Goal: Task Accomplishment & Management: Manage account settings

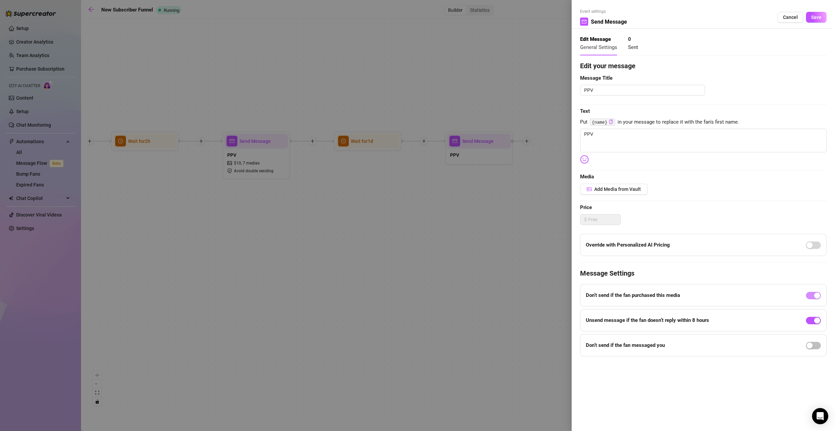
click at [272, 200] on div at bounding box center [417, 215] width 835 height 431
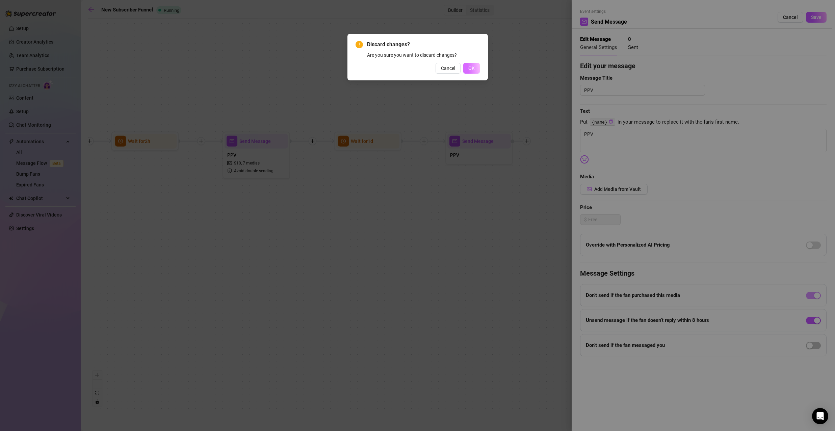
click at [473, 69] on span "OK" at bounding box center [471, 68] width 6 height 5
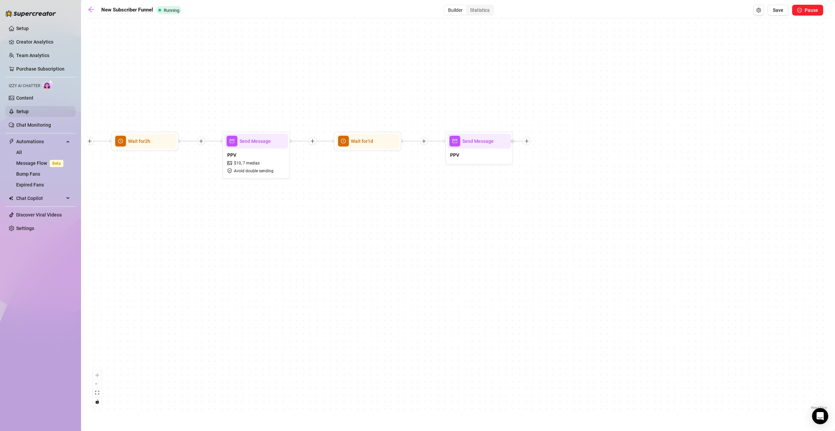
click at [29, 114] on link "Setup" at bounding box center [22, 111] width 12 height 5
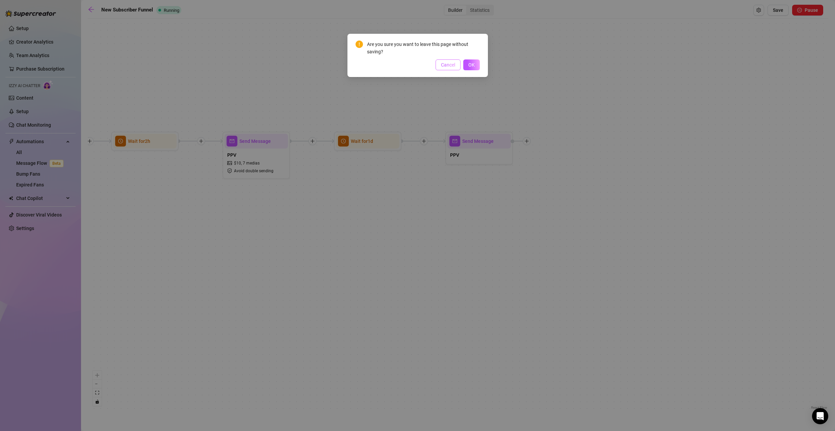
click at [444, 63] on span "Cancel" at bounding box center [448, 64] width 14 height 5
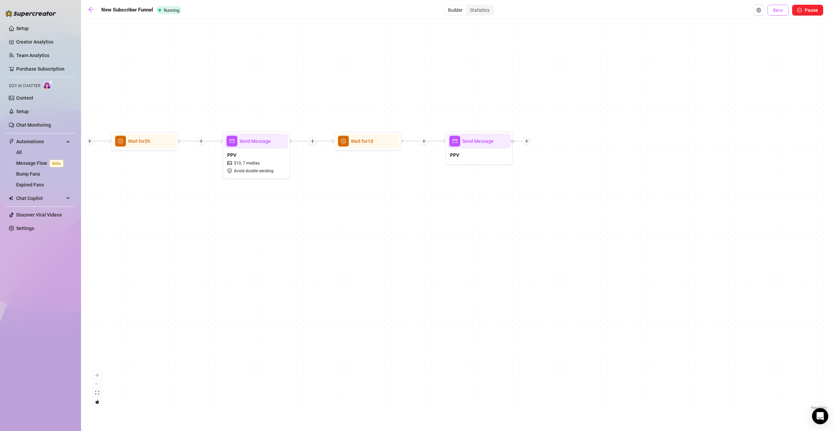
click at [778, 7] on span "Save" at bounding box center [778, 9] width 10 height 5
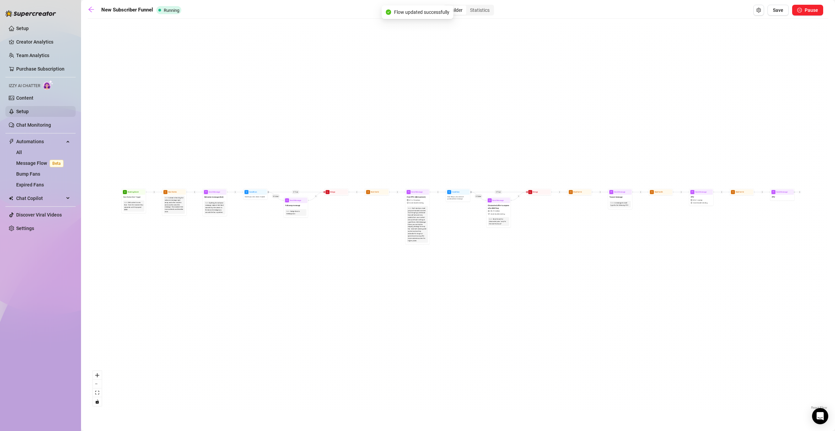
click at [29, 112] on link "Setup" at bounding box center [22, 111] width 12 height 5
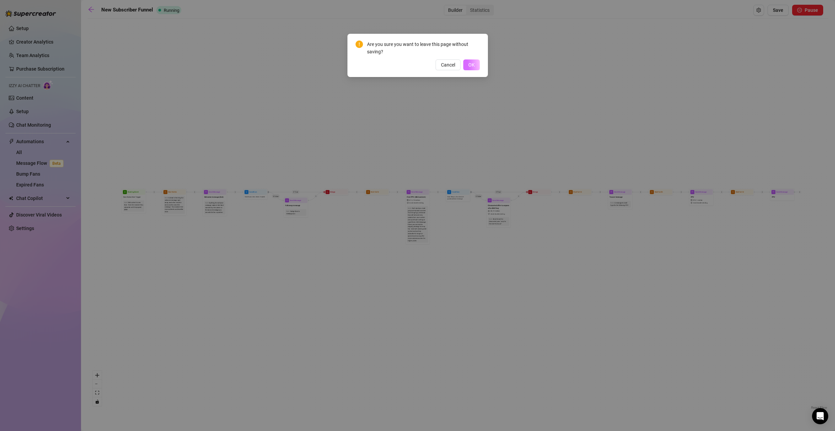
click at [473, 68] on span "OK" at bounding box center [471, 64] width 6 height 5
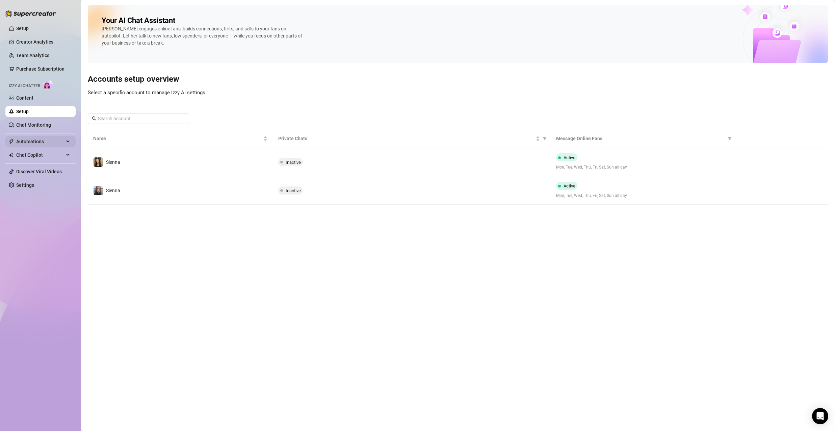
click at [49, 142] on span "Automations" at bounding box center [40, 141] width 48 height 11
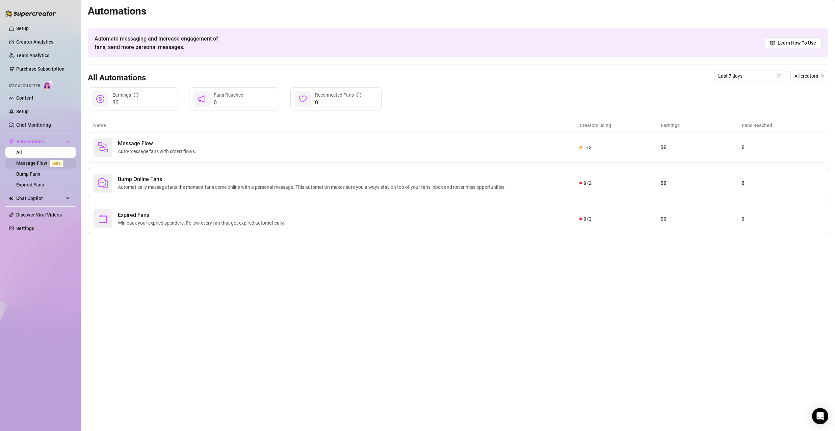
click at [48, 160] on link "Message Flow Beta" at bounding box center [41, 162] width 50 height 5
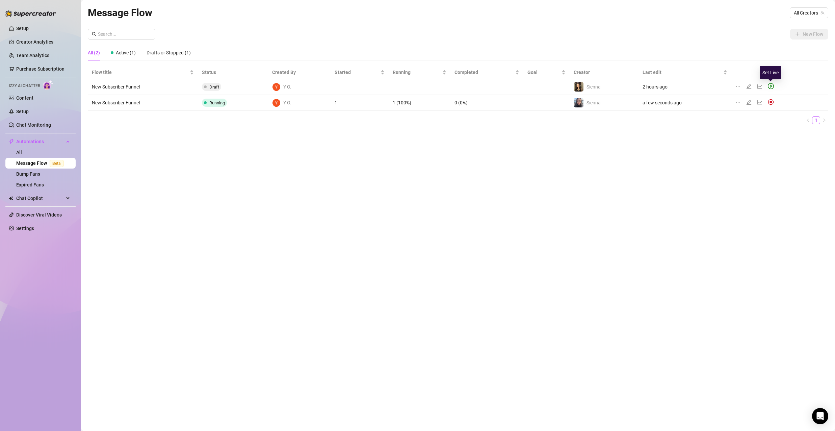
click at [771, 84] on icon "play-circle" at bounding box center [771, 86] width 6 height 6
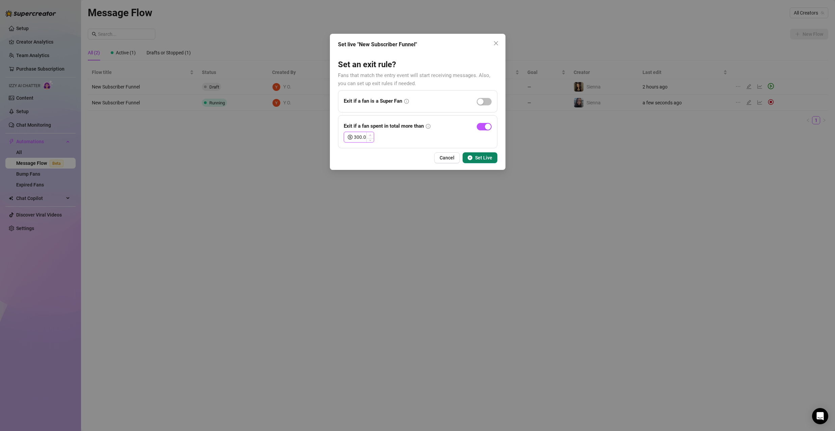
click at [369, 135] on icon "up" at bounding box center [370, 135] width 2 height 2
click at [362, 138] on input "300.01" at bounding box center [364, 137] width 20 height 10
type input "0"
type input "20.00"
click at [475, 158] on button "Set Live" at bounding box center [480, 157] width 35 height 11
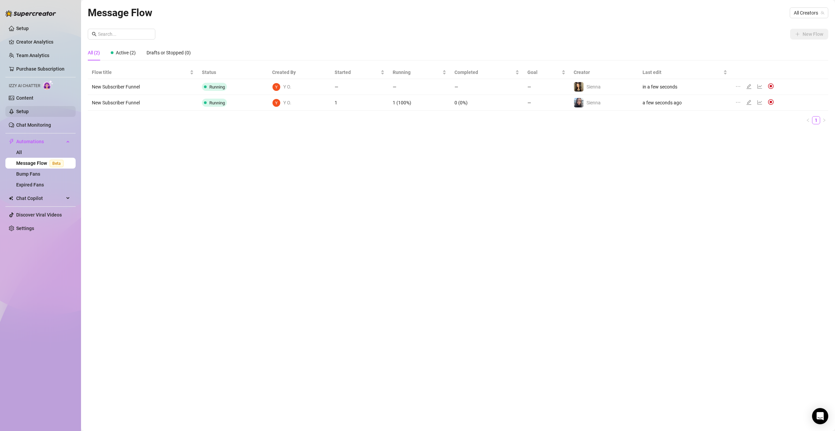
click at [29, 111] on link "Setup" at bounding box center [22, 111] width 12 height 5
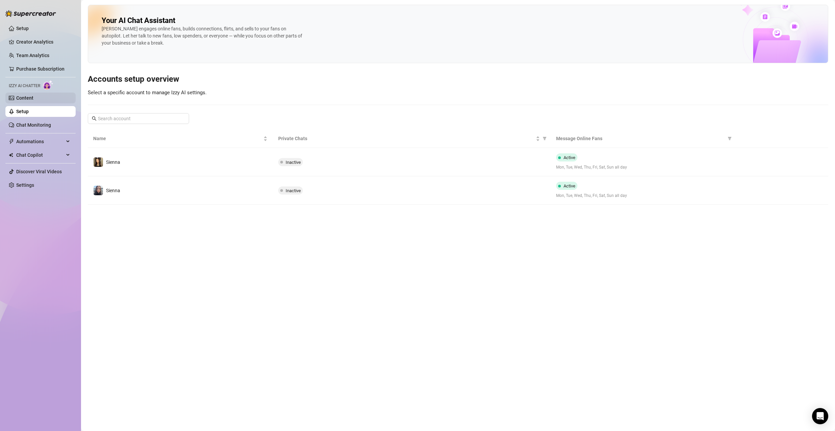
click at [33, 97] on link "Content" at bounding box center [24, 97] width 17 height 5
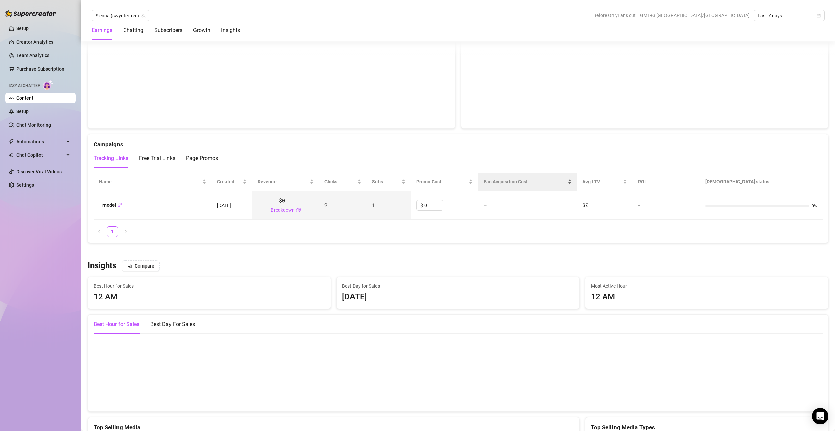
scroll to position [675, 0]
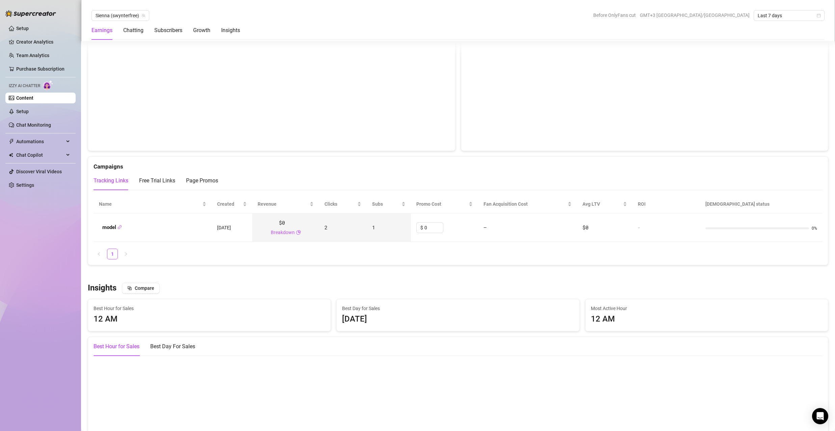
click at [461, 177] on div "Tracking Links Free Trial Links Page Promos" at bounding box center [458, 180] width 729 height 19
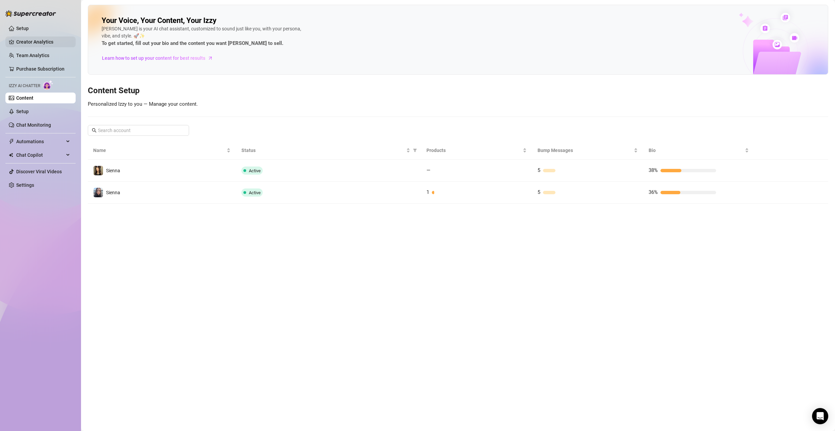
click at [46, 43] on link "Creator Analytics" at bounding box center [43, 41] width 54 height 11
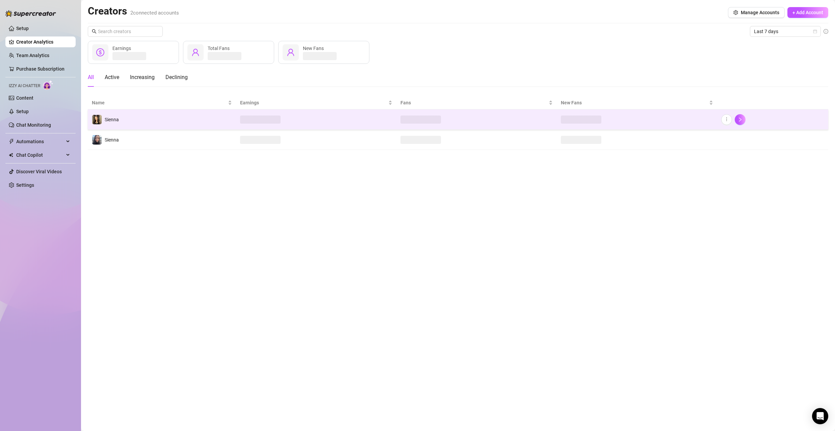
click at [323, 119] on td at bounding box center [316, 119] width 160 height 20
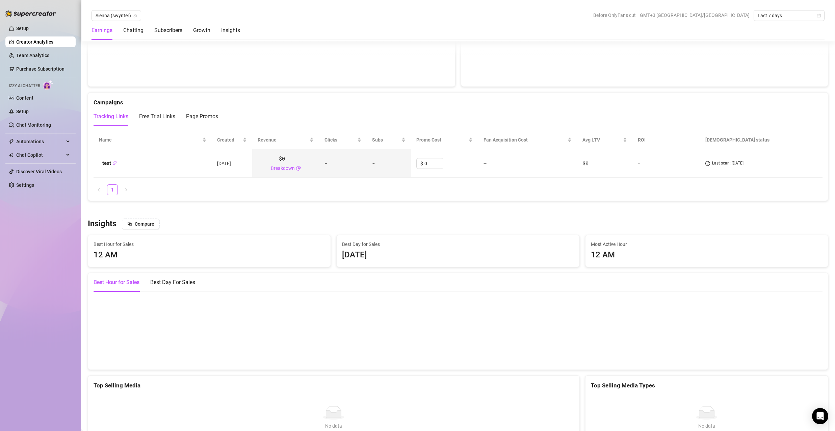
scroll to position [764, 0]
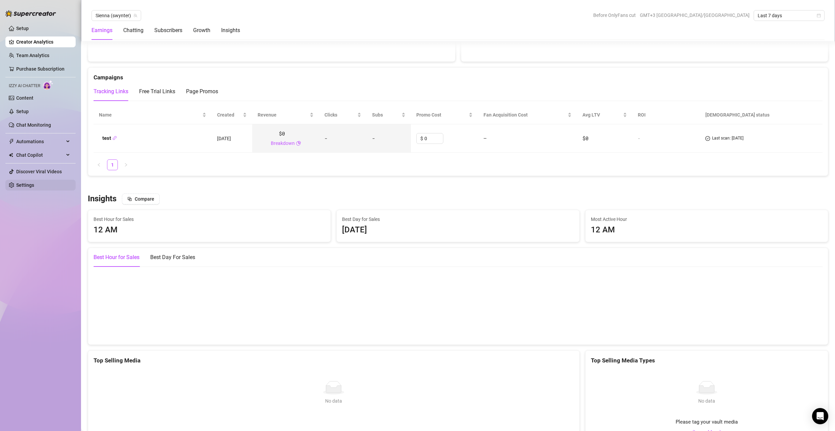
click at [34, 182] on link "Settings" at bounding box center [25, 184] width 18 height 5
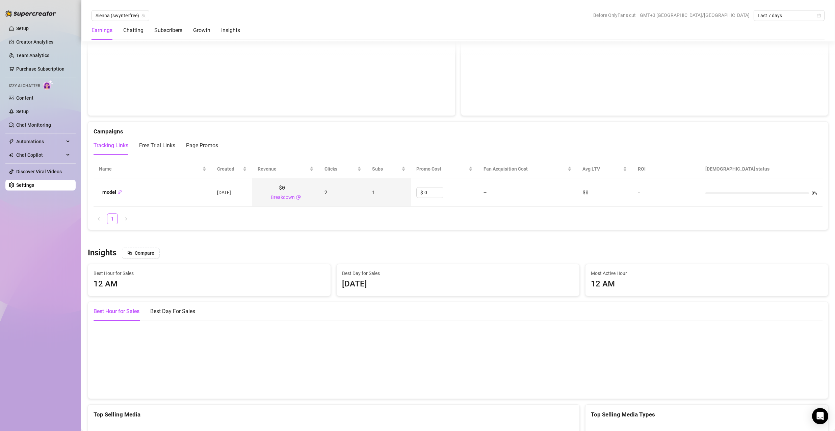
scroll to position [628, 0]
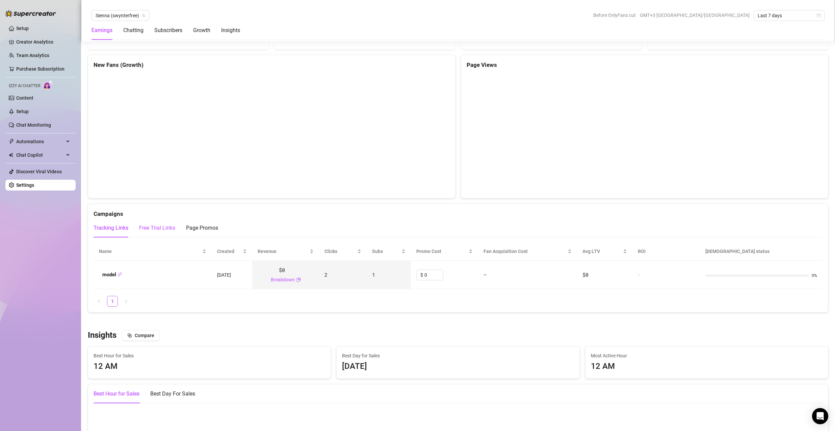
click at [163, 228] on div "Free Trial Links" at bounding box center [157, 228] width 36 height 8
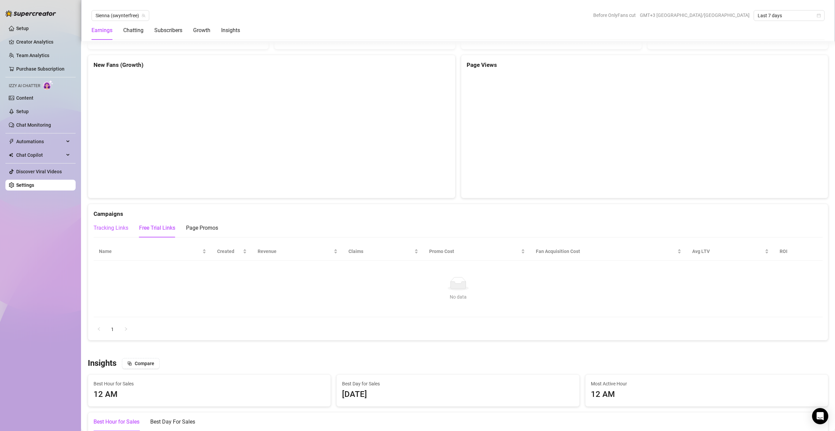
click at [115, 230] on div "Tracking Links" at bounding box center [111, 228] width 35 height 8
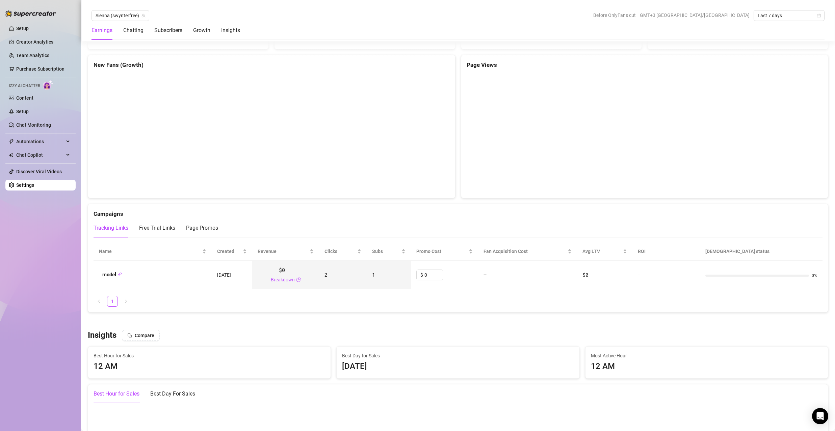
click at [798, 275] on div at bounding box center [758, 276] width 104 height 2
click at [502, 22] on div "Earnings Chatting Subscribers Growth Insights" at bounding box center [458, 30] width 733 height 19
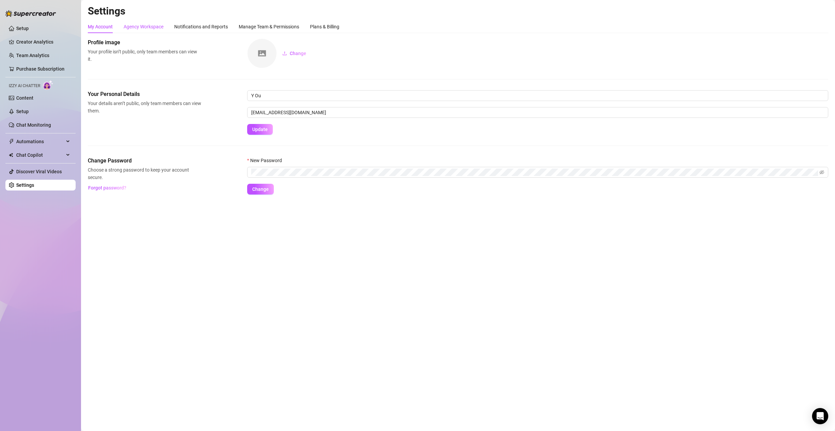
click at [149, 25] on div "Agency Workspace" at bounding box center [144, 26] width 40 height 7
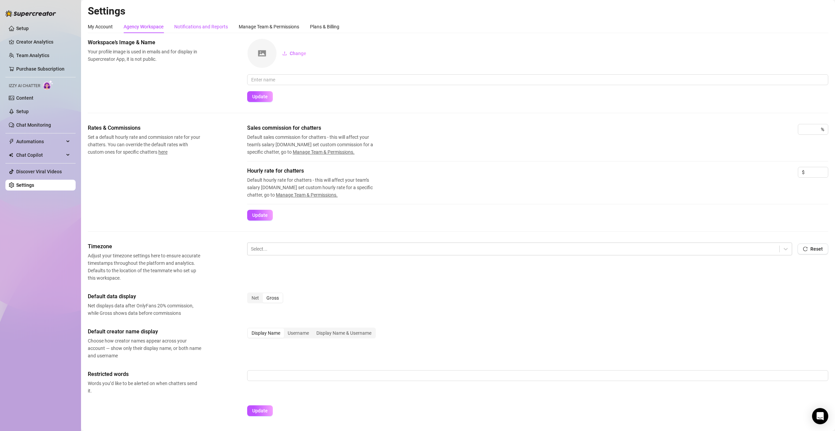
click at [191, 24] on div "Notifications and Reports" at bounding box center [201, 26] width 54 height 7
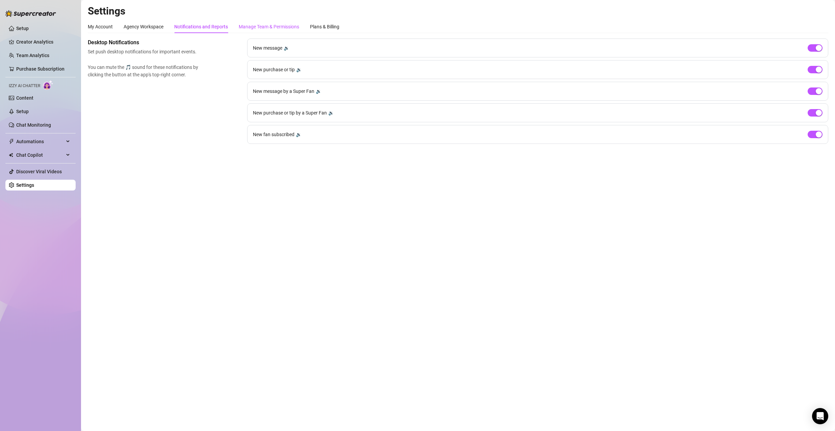
click at [259, 23] on div "Manage Team & Permissions" at bounding box center [269, 26] width 60 height 7
